Goal: Information Seeking & Learning: Find specific page/section

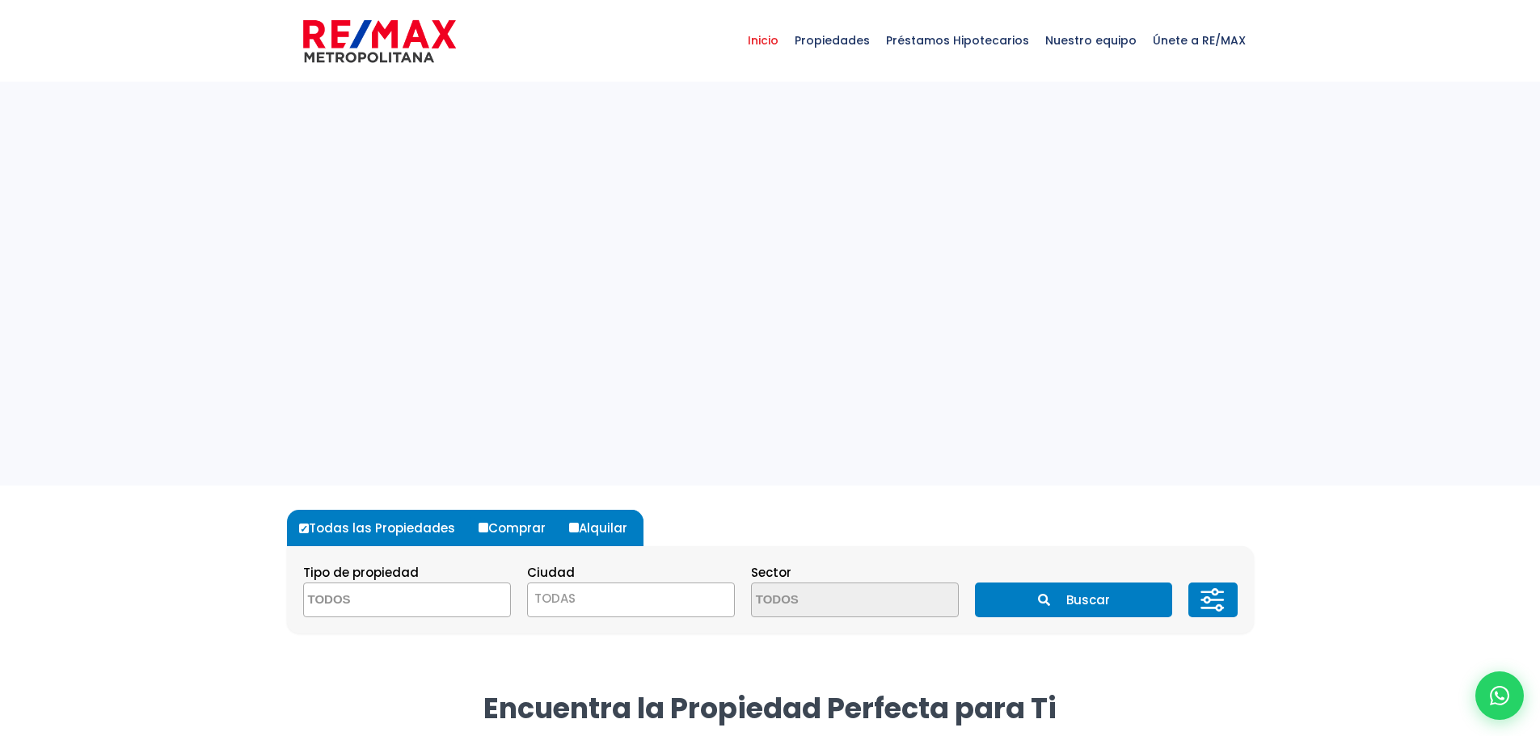
select select
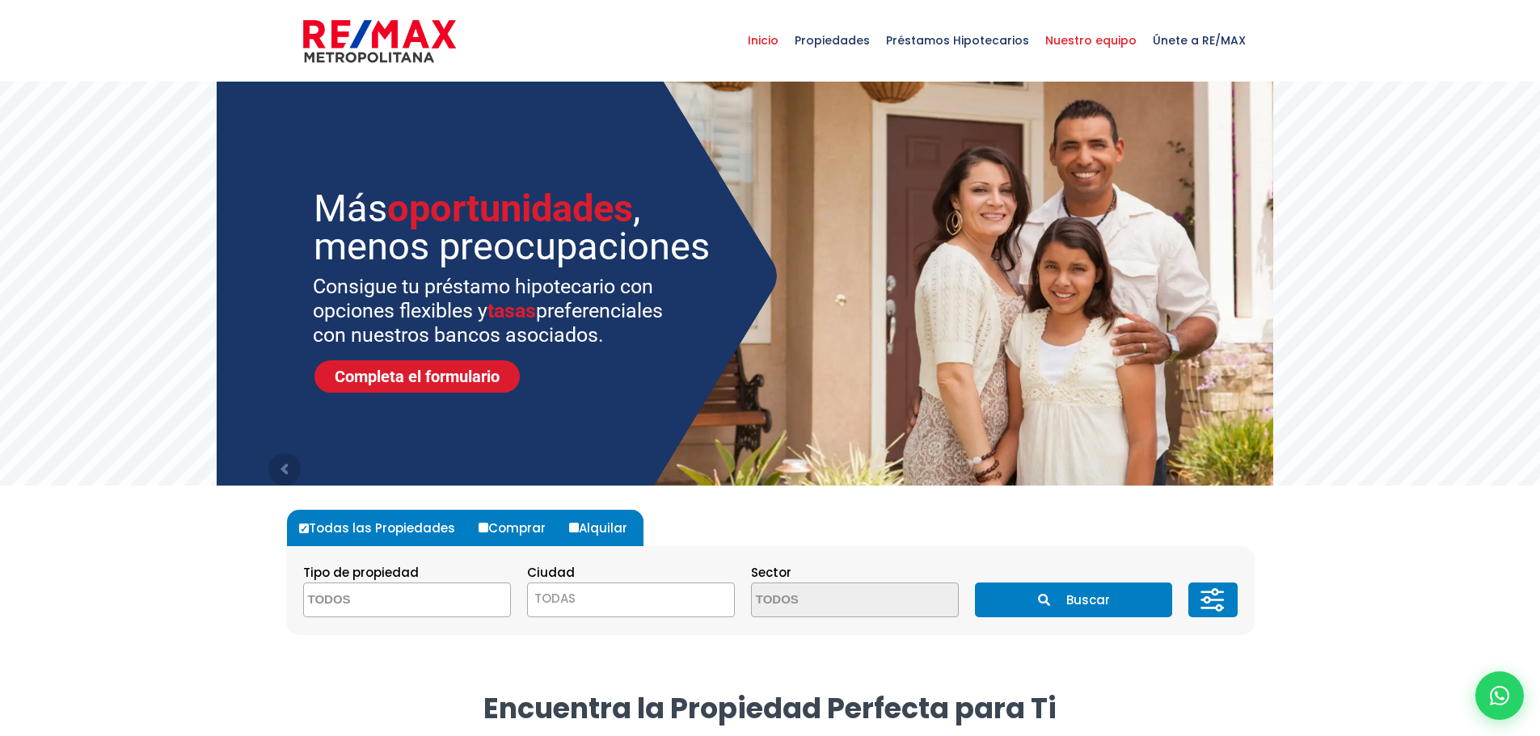
click at [1068, 40] on span "Nuestro equipo" at bounding box center [1090, 40] width 107 height 48
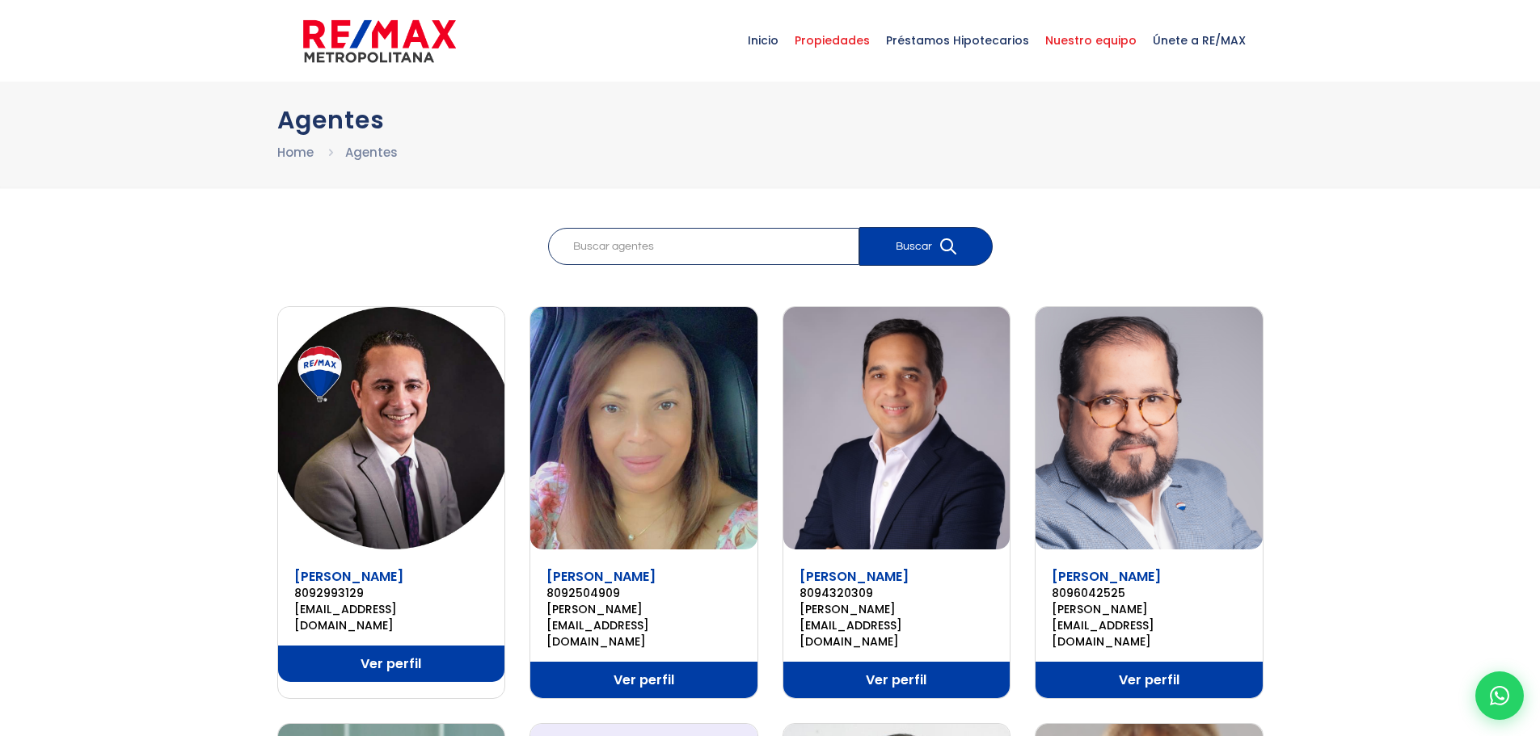
click at [816, 41] on span "Propiedades" at bounding box center [831, 40] width 91 height 48
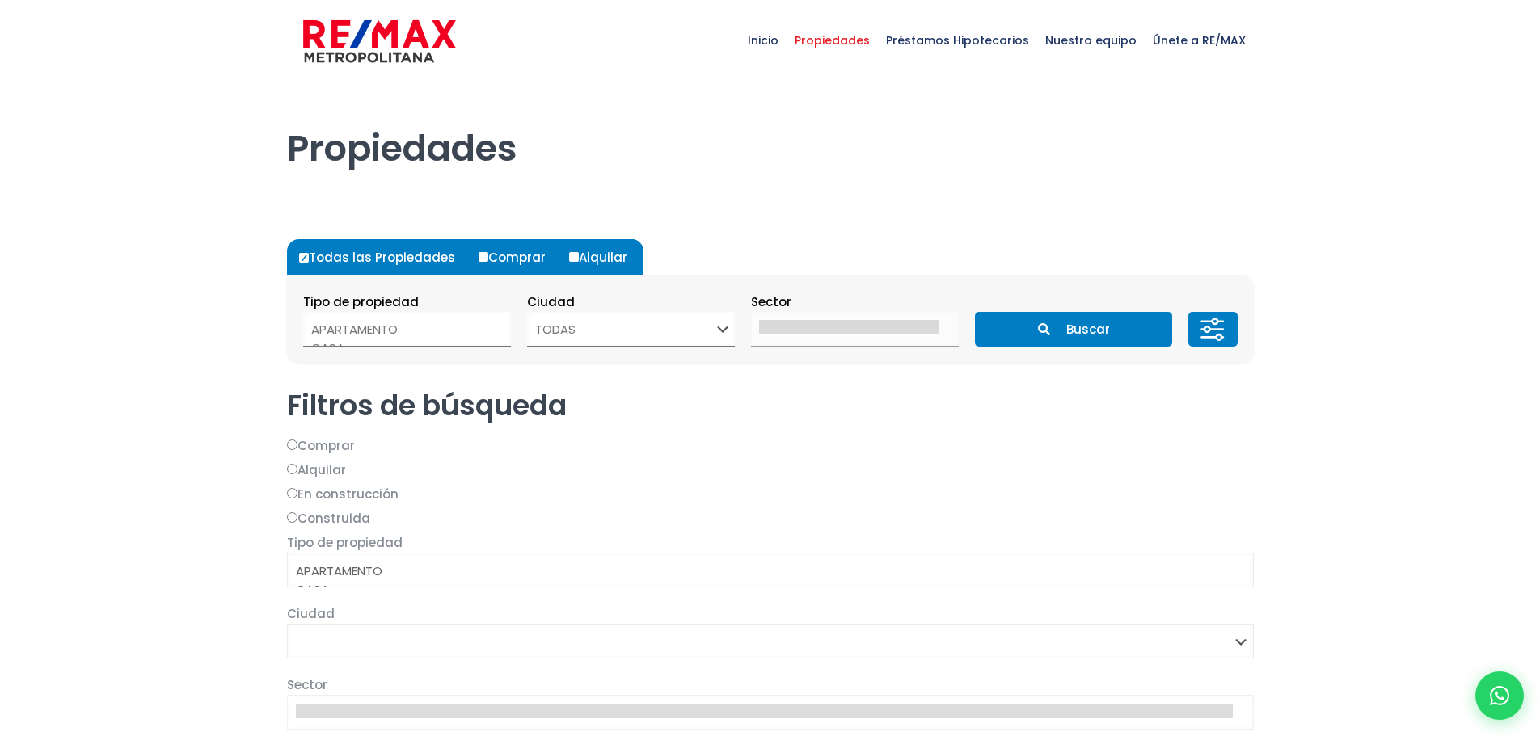
select select
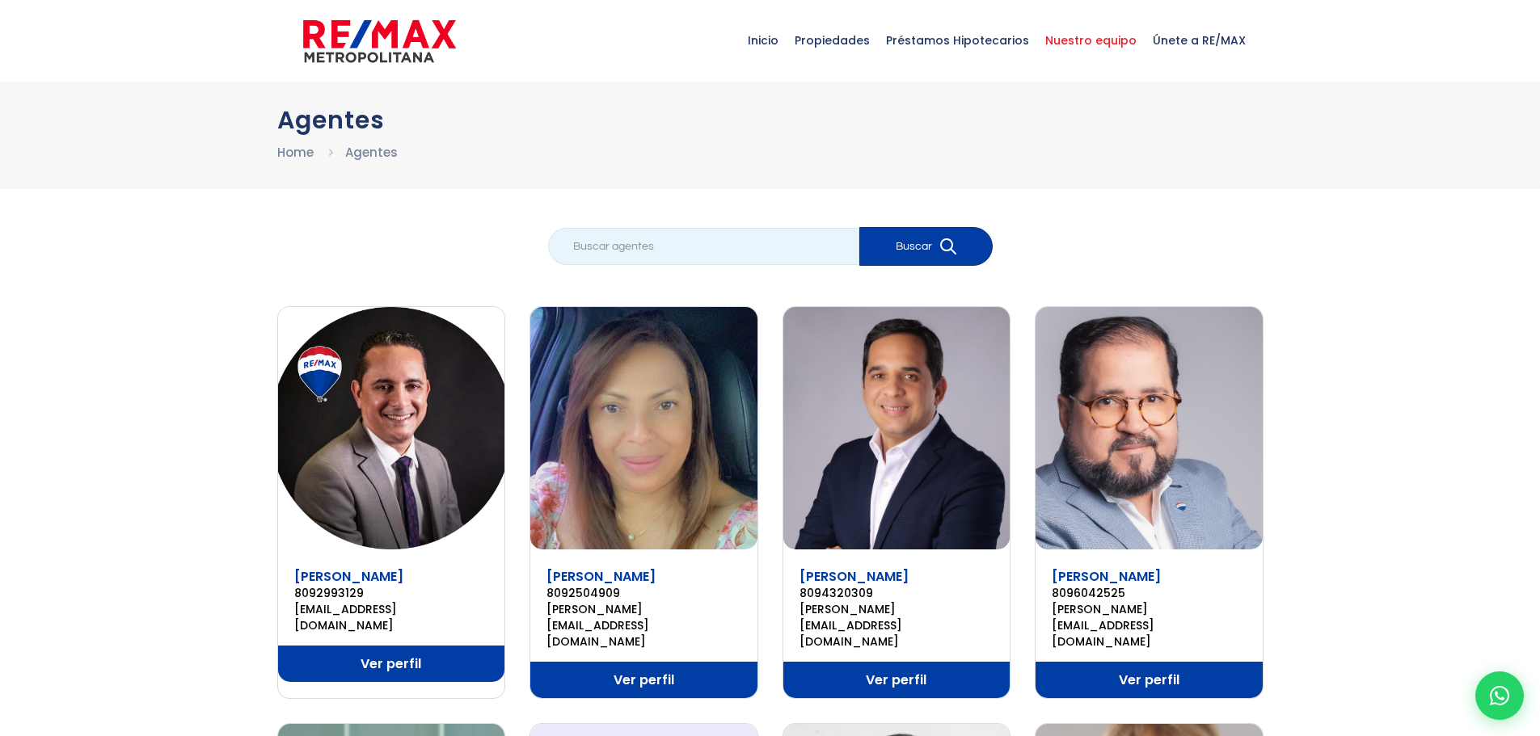
click at [643, 247] on input "search" at bounding box center [703, 246] width 311 height 37
type input "raquel"
click at [859, 227] on button "Buscar" at bounding box center [925, 246] width 133 height 39
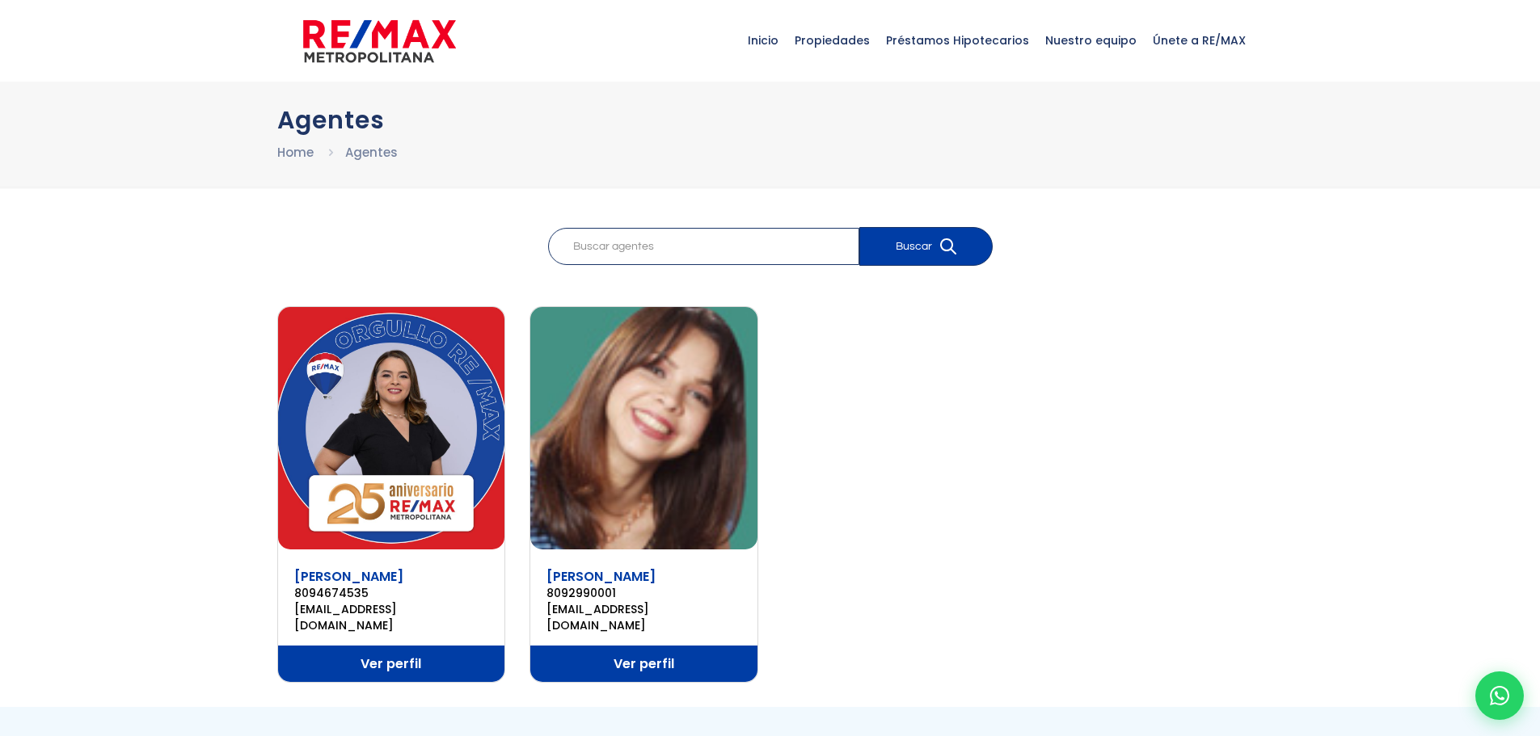
click at [400, 494] on img at bounding box center [391, 428] width 227 height 242
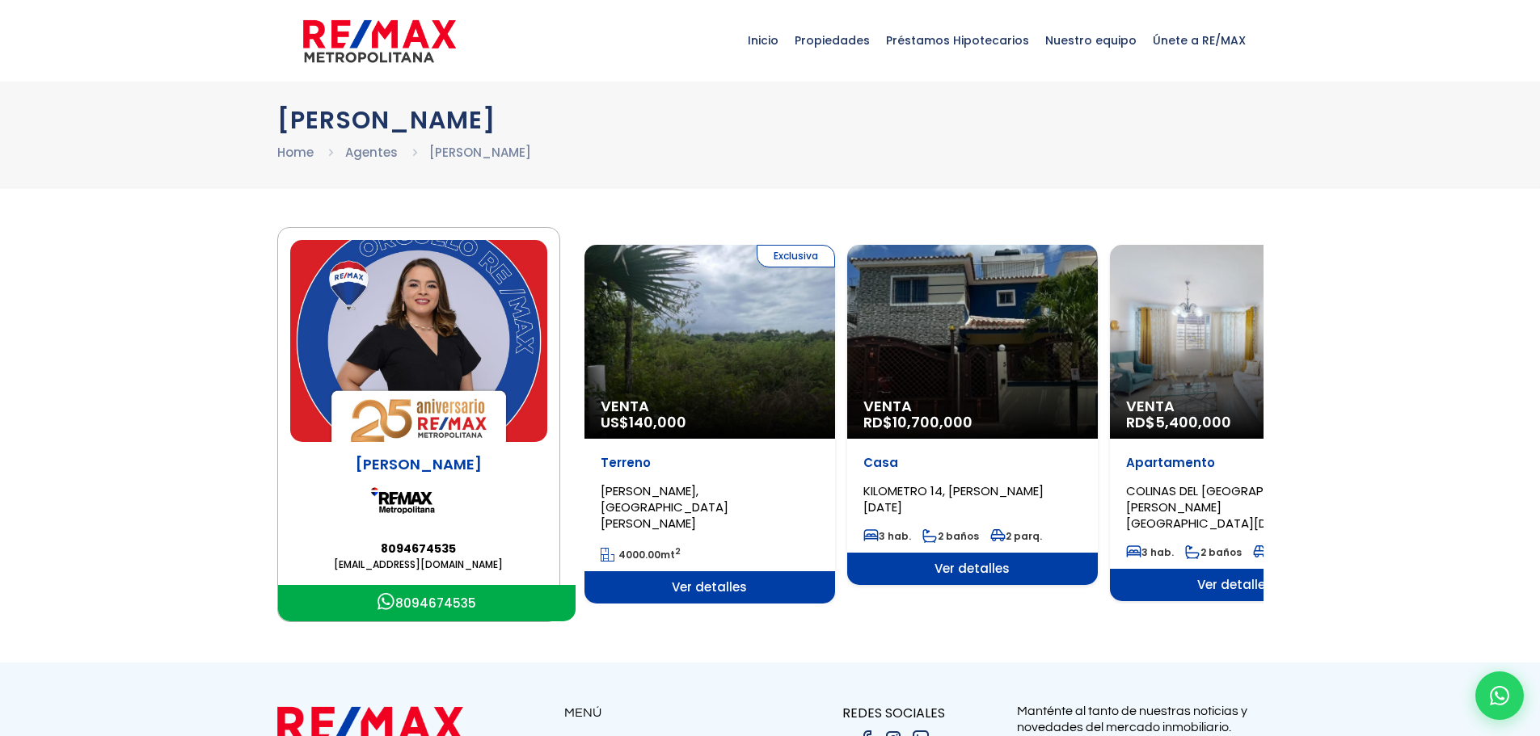
click at [698, 299] on div "Exclusiva Venta US$ 140,000" at bounding box center [709, 342] width 251 height 194
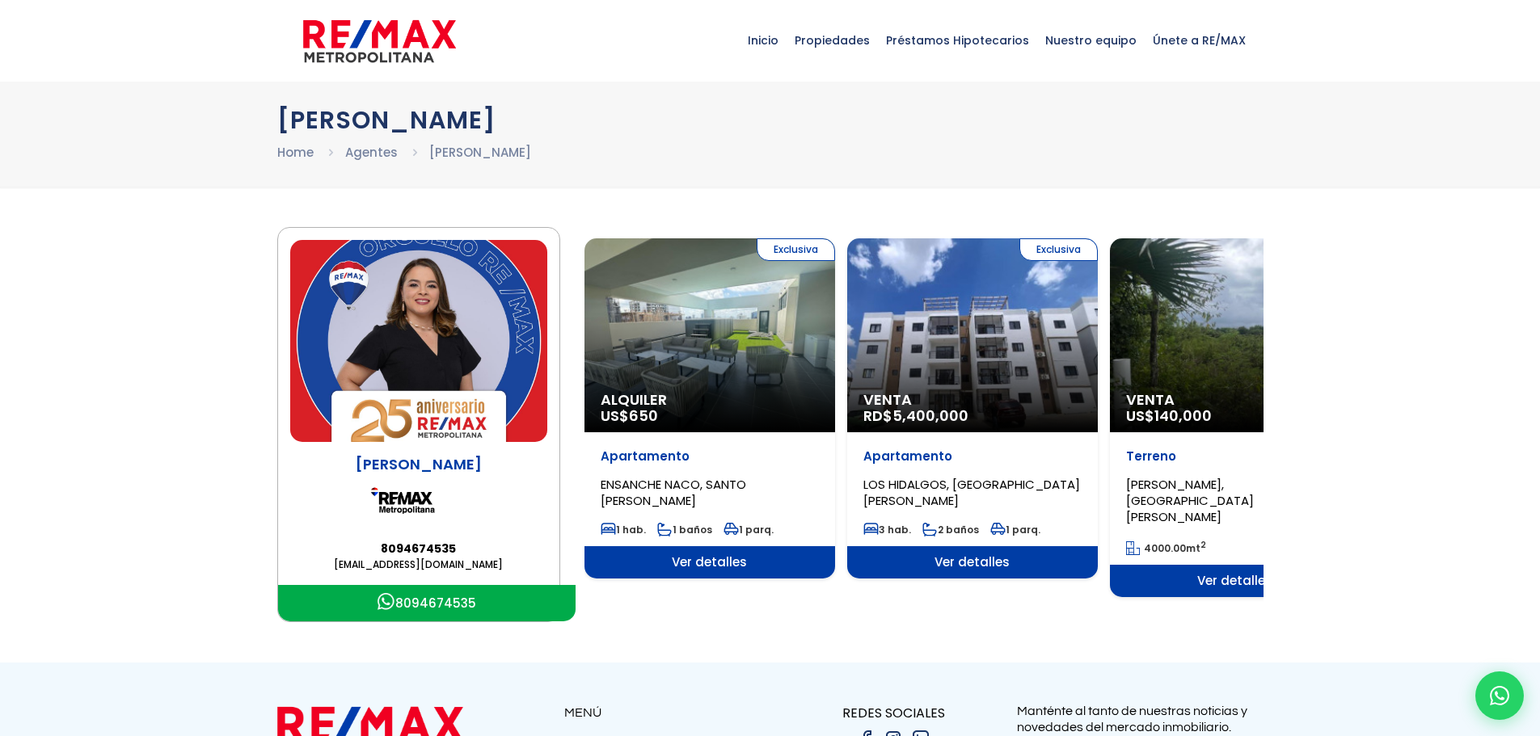
click at [721, 324] on div "Exclusiva Alquiler US$ 650" at bounding box center [709, 335] width 251 height 194
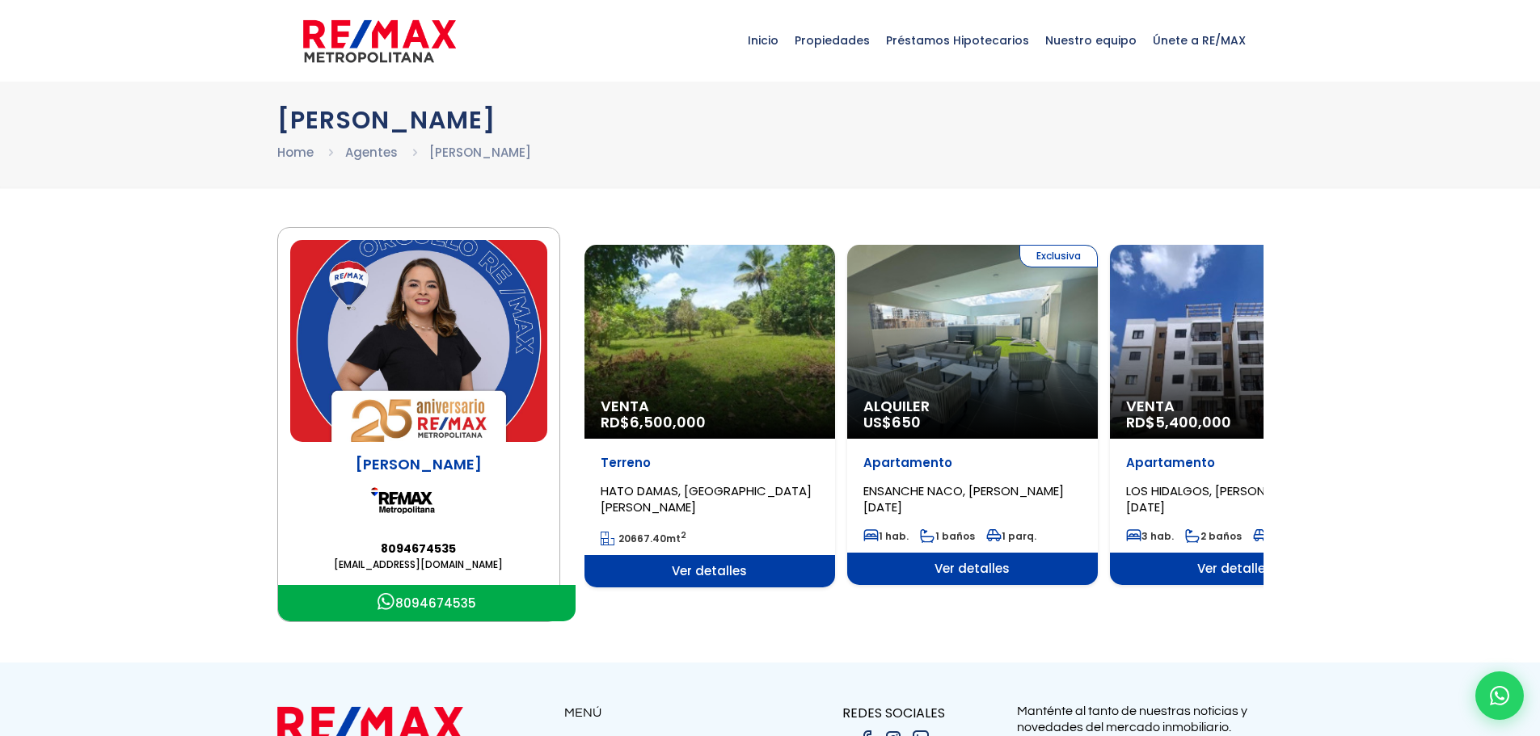
click at [742, 95] on div "Raquel Alvarez Home Agentes Raquel Alvarez" at bounding box center [770, 134] width 1540 height 105
click at [644, 326] on div "Venta RD$ 6,500,000" at bounding box center [709, 342] width 251 height 194
